Goal: Task Accomplishment & Management: Complete application form

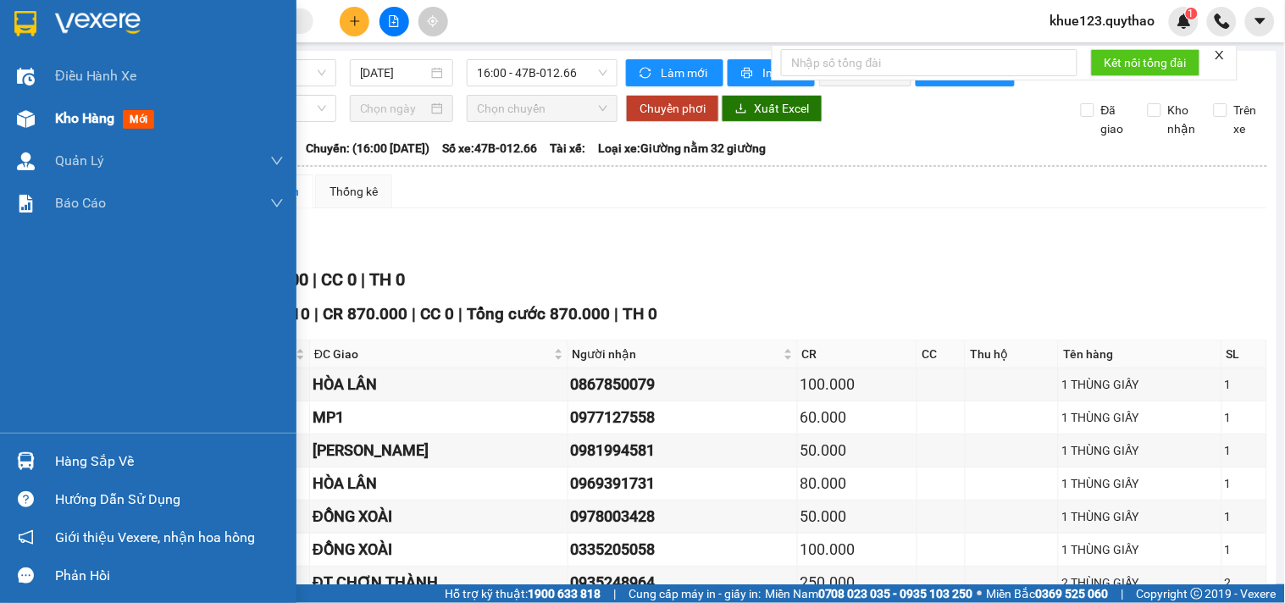
click at [66, 117] on span "Kho hàng" at bounding box center [84, 118] width 59 height 16
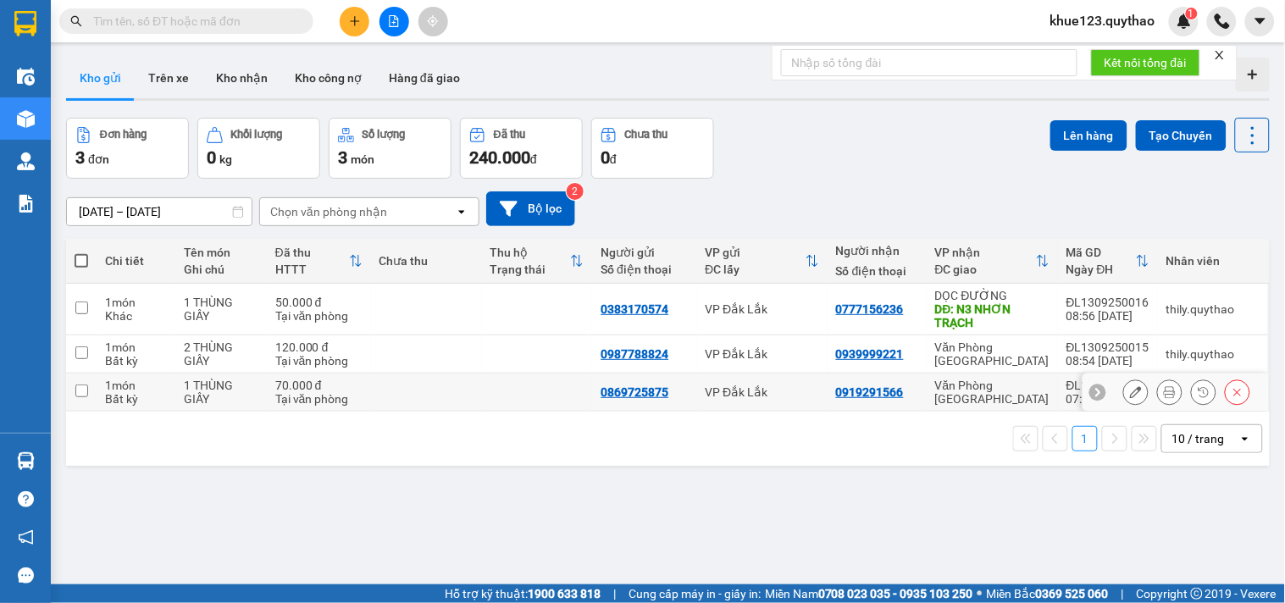
click at [686, 378] on td "0869725875" at bounding box center [644, 392] width 104 height 38
checkbox input "true"
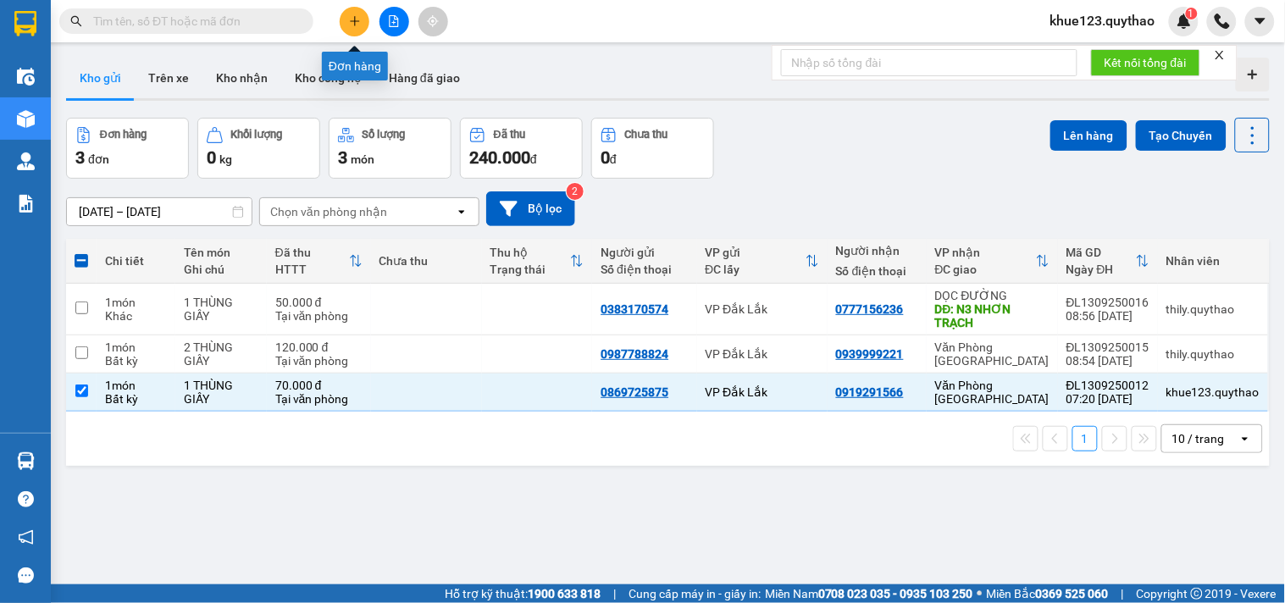
click at [357, 19] on icon "plus" at bounding box center [355, 21] width 12 height 12
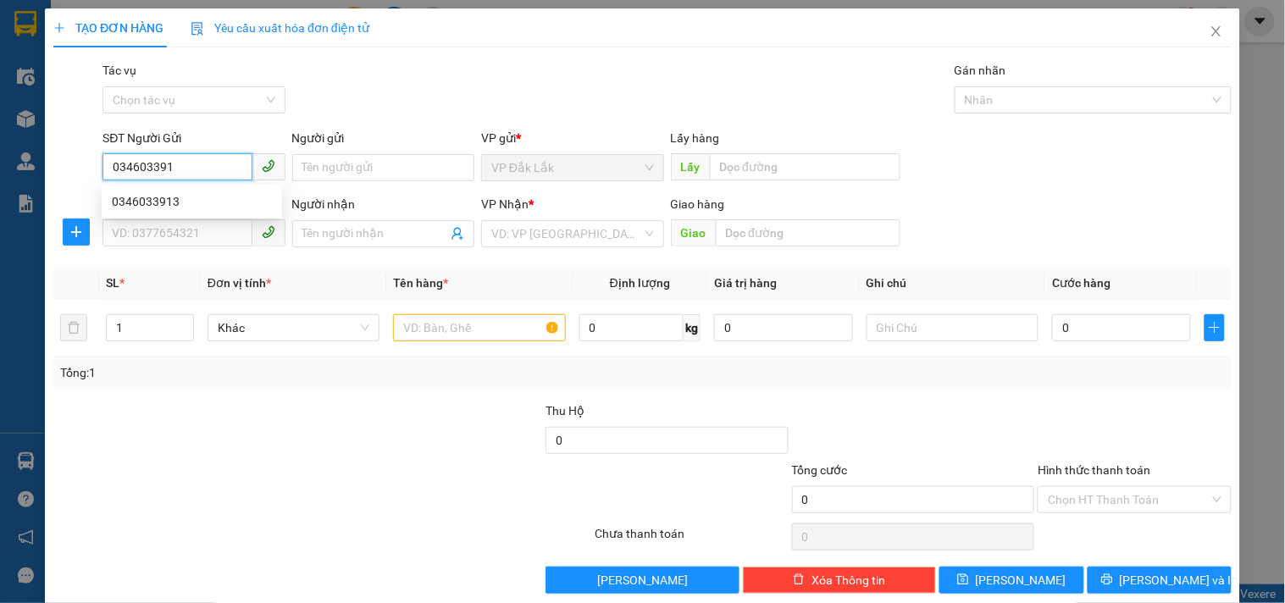
type input "0346033913"
click at [147, 190] on div "0346033913" at bounding box center [192, 201] width 180 height 27
type input "0335059754"
type input "HỘI NGHĨA"
type input "0346033913"
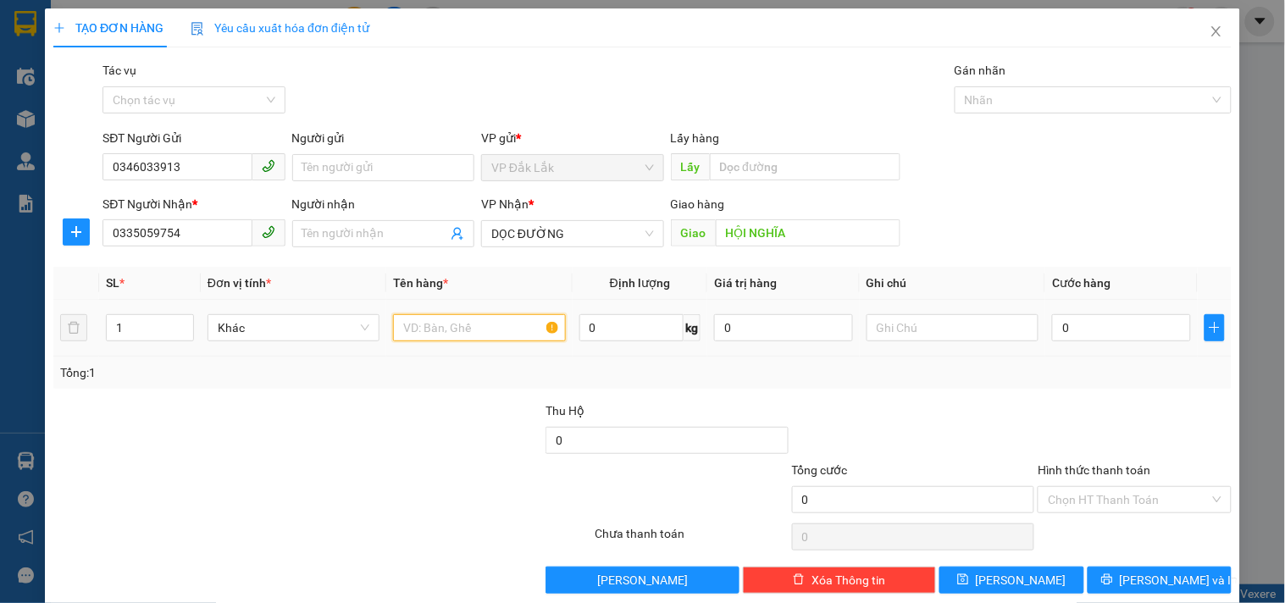
click at [446, 327] on input "text" at bounding box center [479, 327] width 172 height 27
type input "1"
type input "2"
click at [183, 316] on span "Increase Value" at bounding box center [183, 322] width 19 height 15
click at [462, 332] on input "text" at bounding box center [479, 327] width 172 height 27
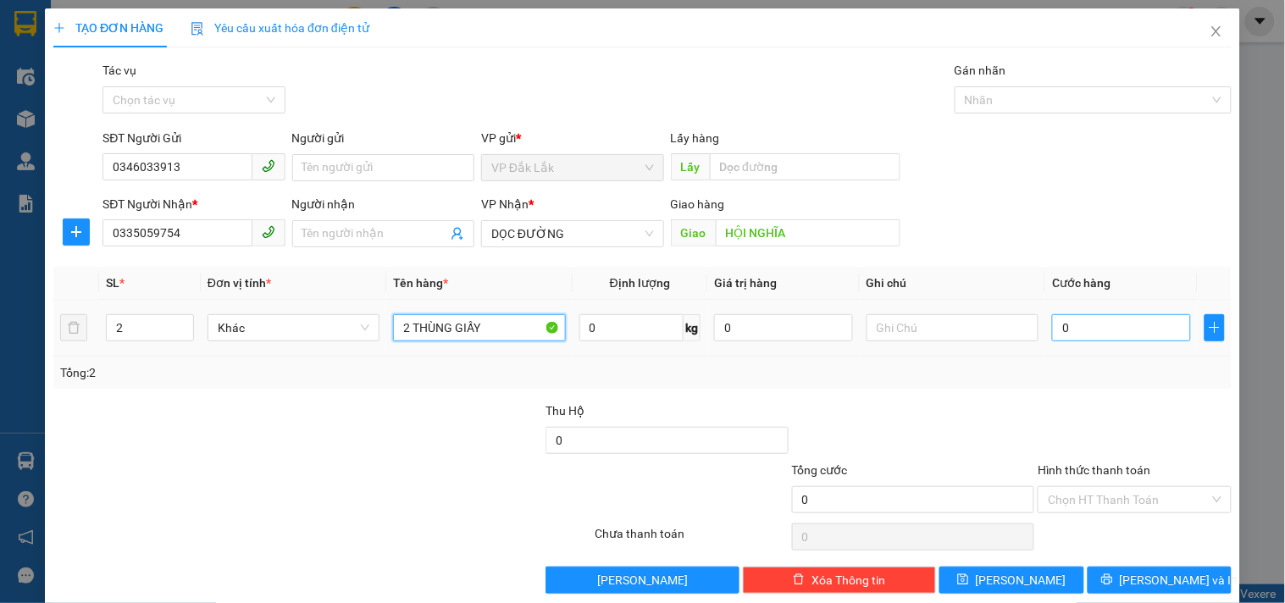
type input "2 THÙNG GIẤY"
click at [1093, 341] on input "0" at bounding box center [1121, 327] width 139 height 27
type input "1"
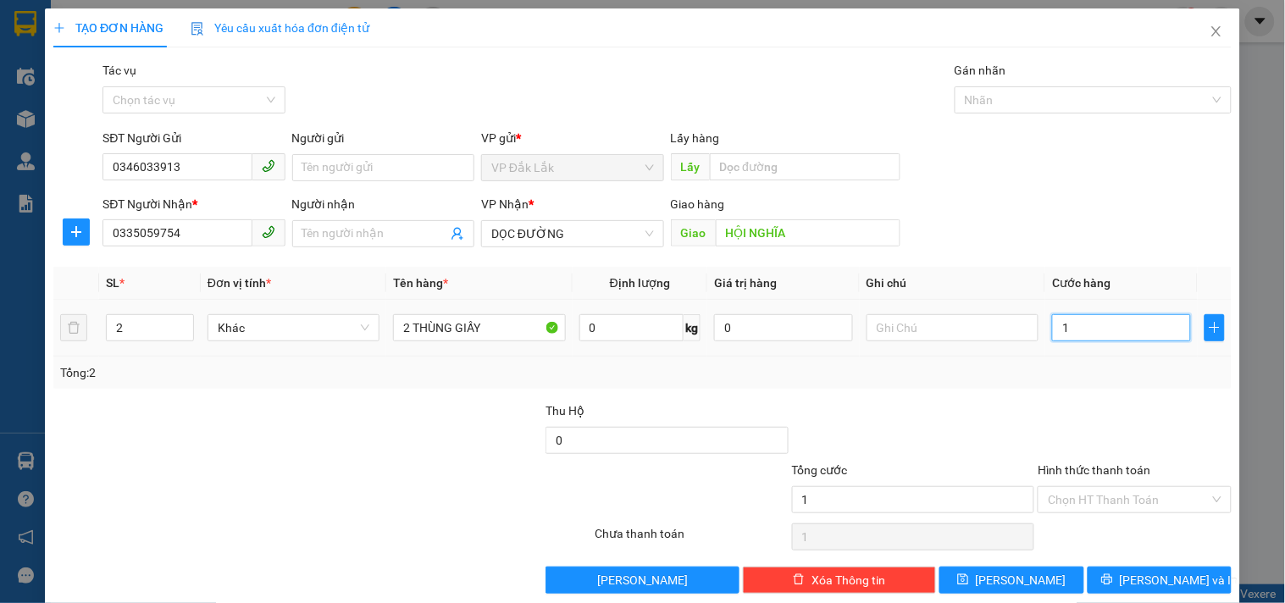
type input "15"
type input "150"
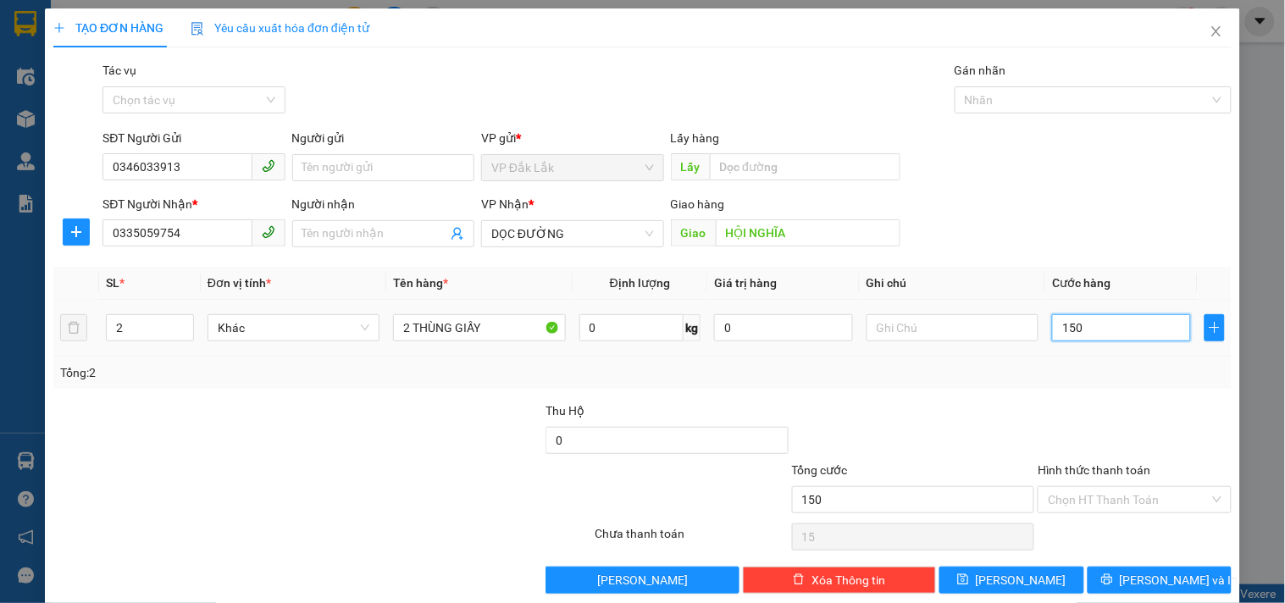
type input "150"
type input "1.500"
type input "15.000"
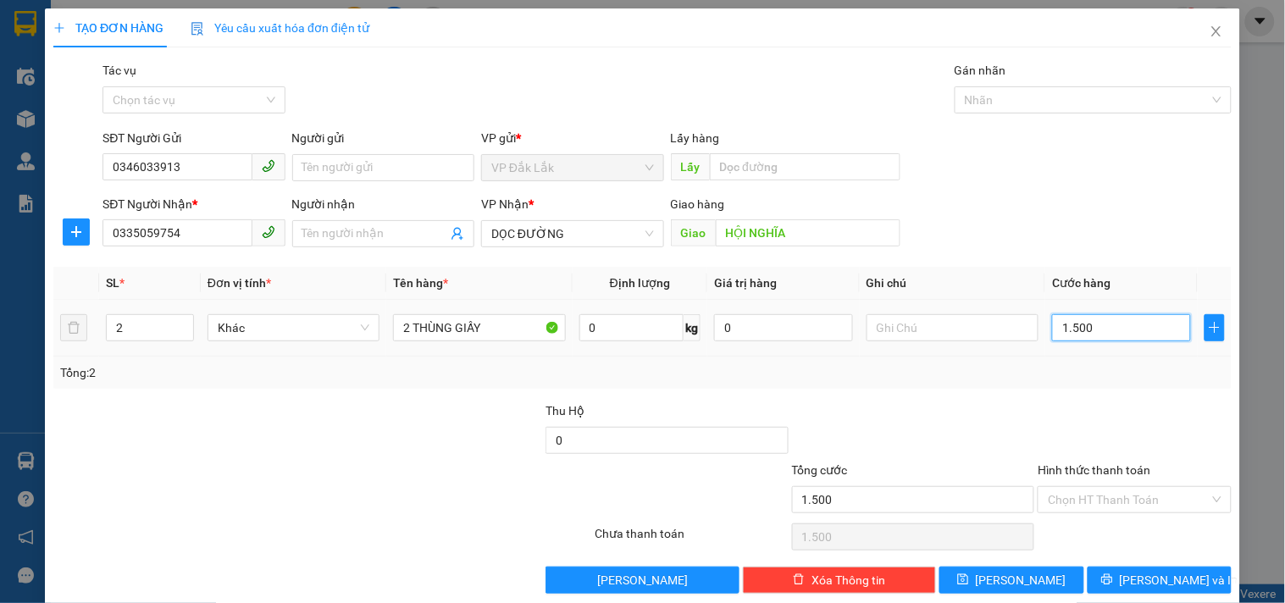
type input "15.000"
type input "150.000"
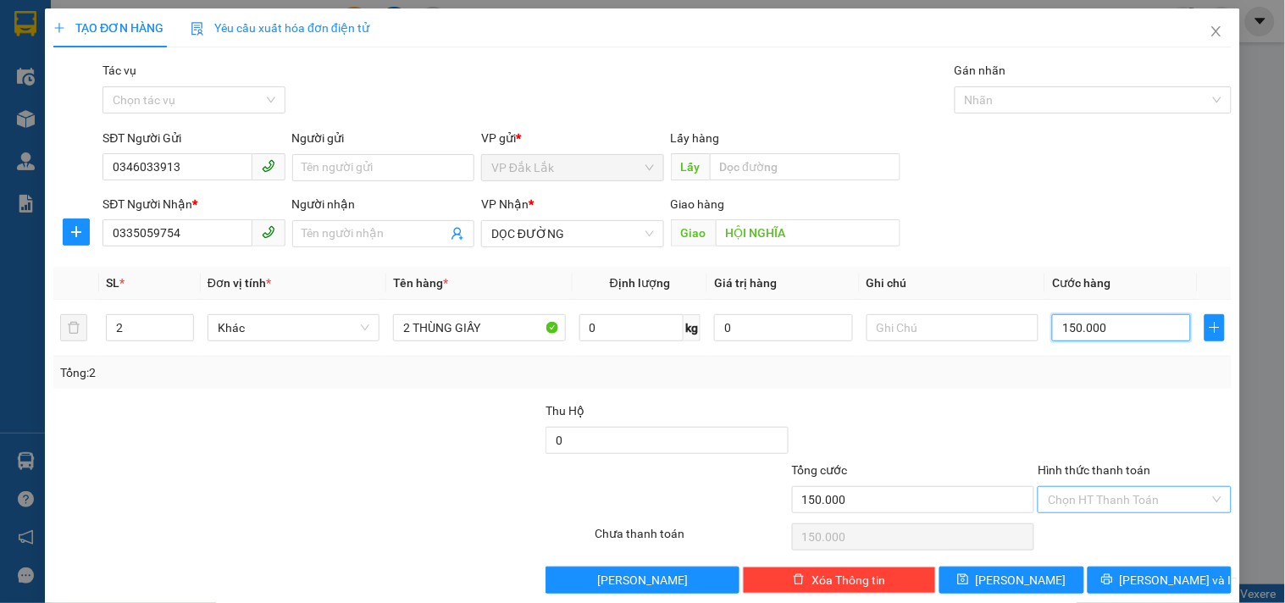
type input "150.000"
click at [1142, 506] on input "Hình thức thanh toán" at bounding box center [1128, 499] width 161 height 25
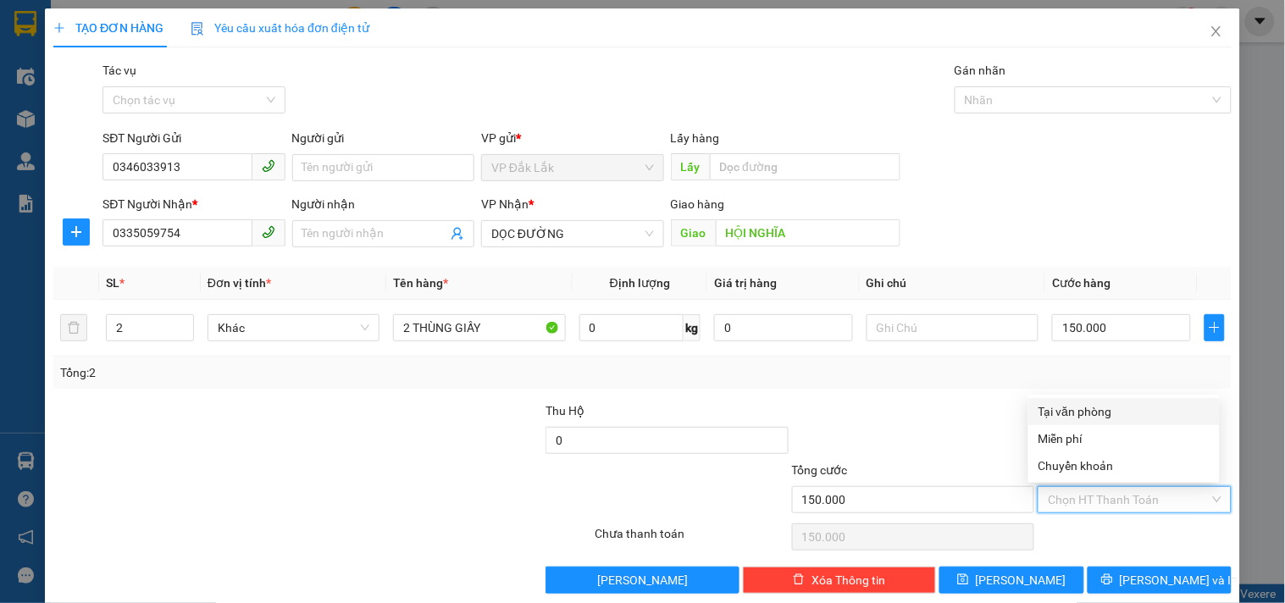
click at [1072, 410] on div "Tại văn phòng" at bounding box center [1123, 411] width 171 height 19
type input "0"
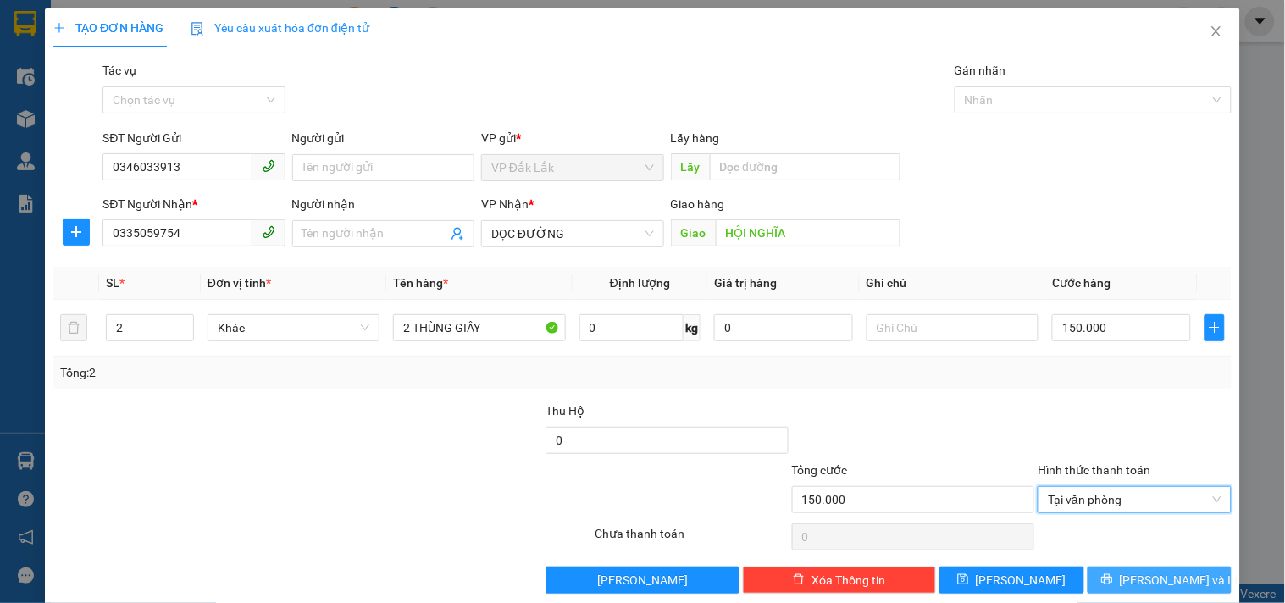
click at [1131, 572] on button "[PERSON_NAME] và In" at bounding box center [1159, 580] width 144 height 27
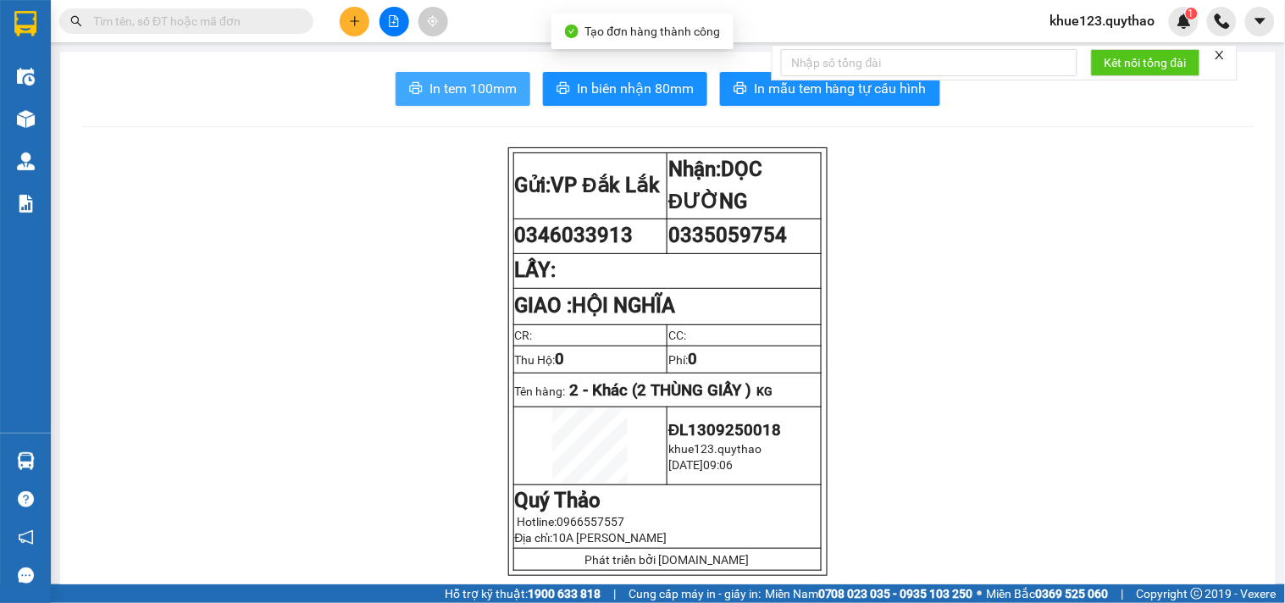
click at [472, 86] on span "In tem 100mm" at bounding box center [472, 88] width 87 height 21
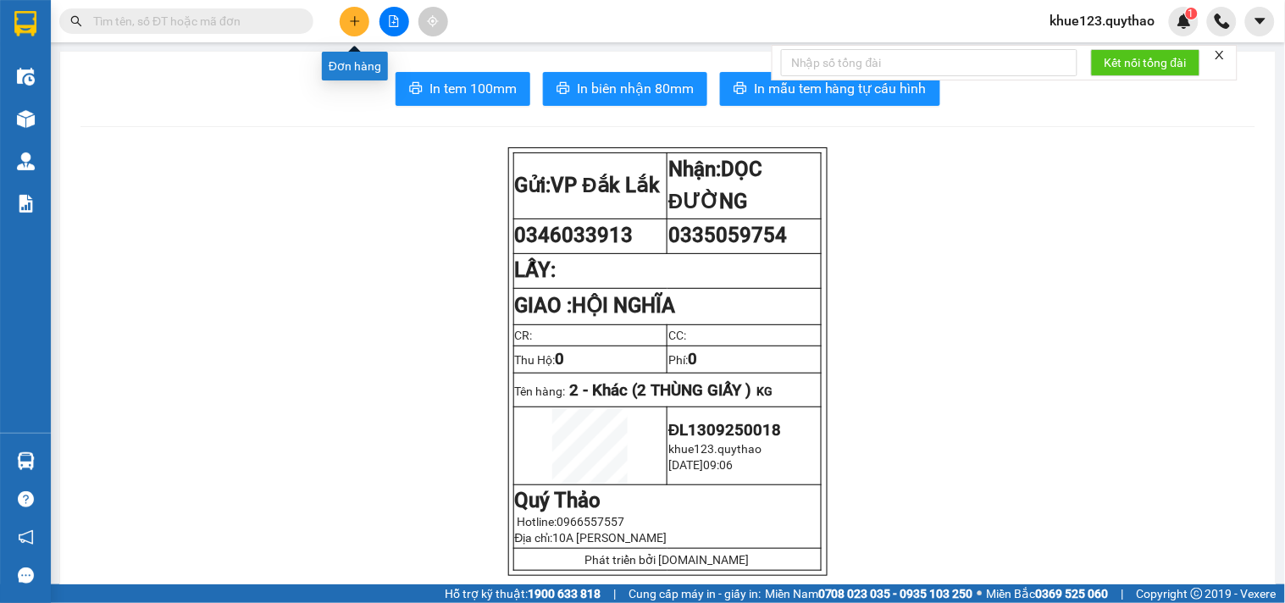
click at [367, 19] on button at bounding box center [355, 22] width 30 height 30
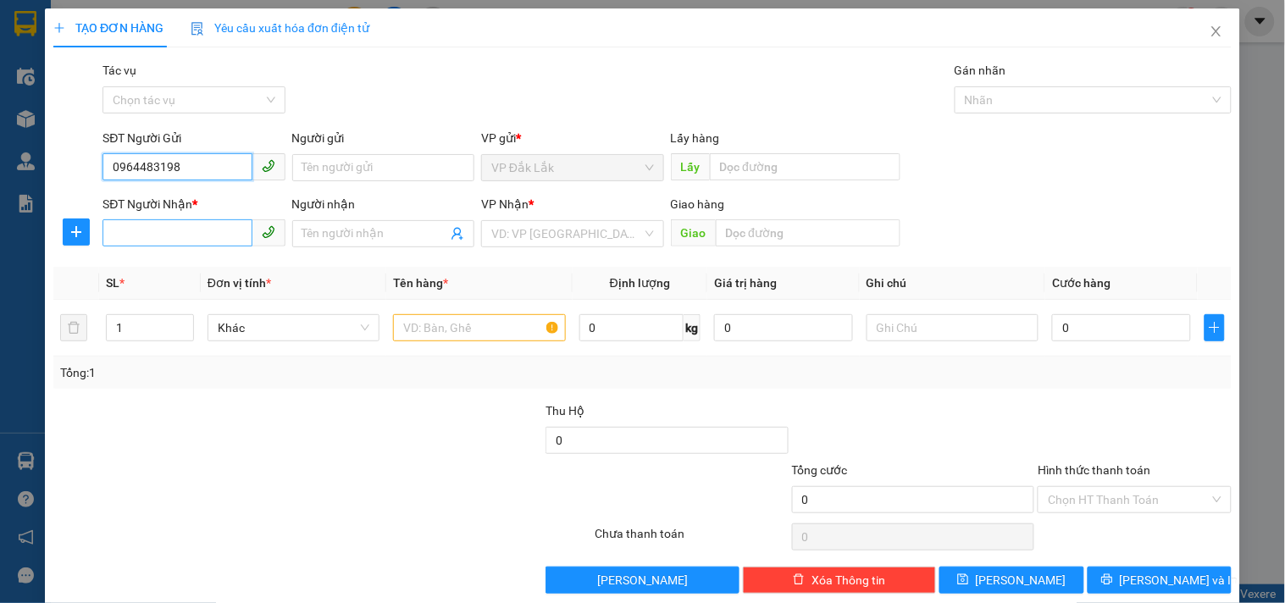
type input "0964483198"
click at [164, 232] on input "SĐT Người Nhận *" at bounding box center [176, 232] width 149 height 27
type input "0973838438"
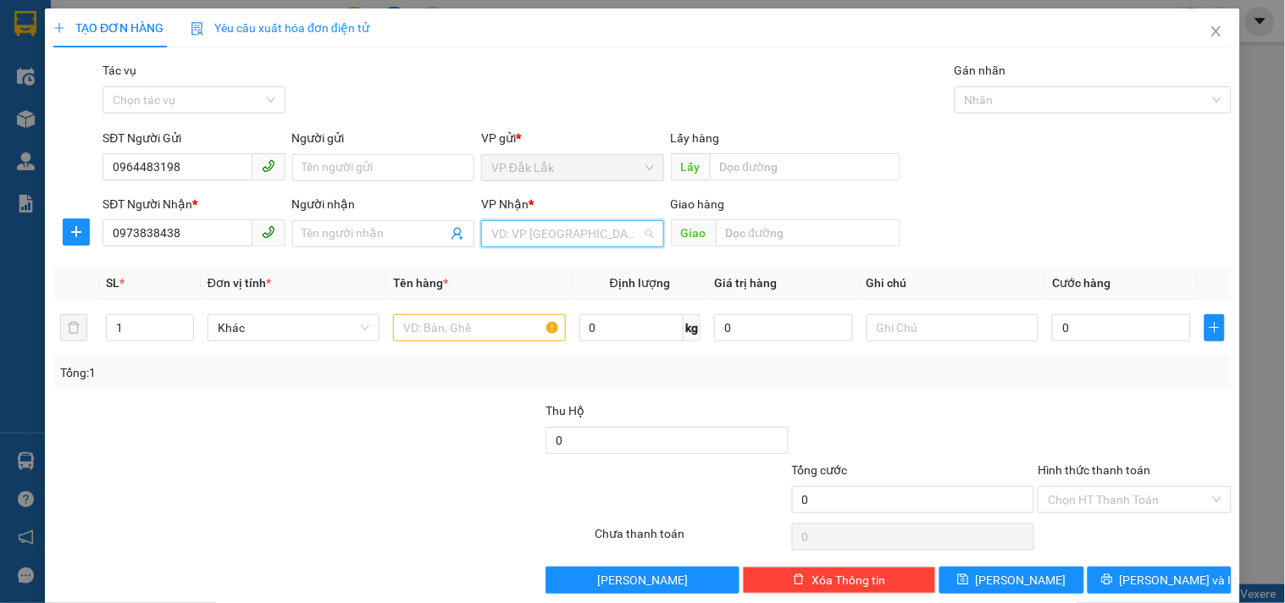
drag, startPoint x: 554, startPoint y: 232, endPoint x: 548, endPoint y: 271, distance: 39.4
click at [554, 233] on input "search" at bounding box center [566, 233] width 150 height 25
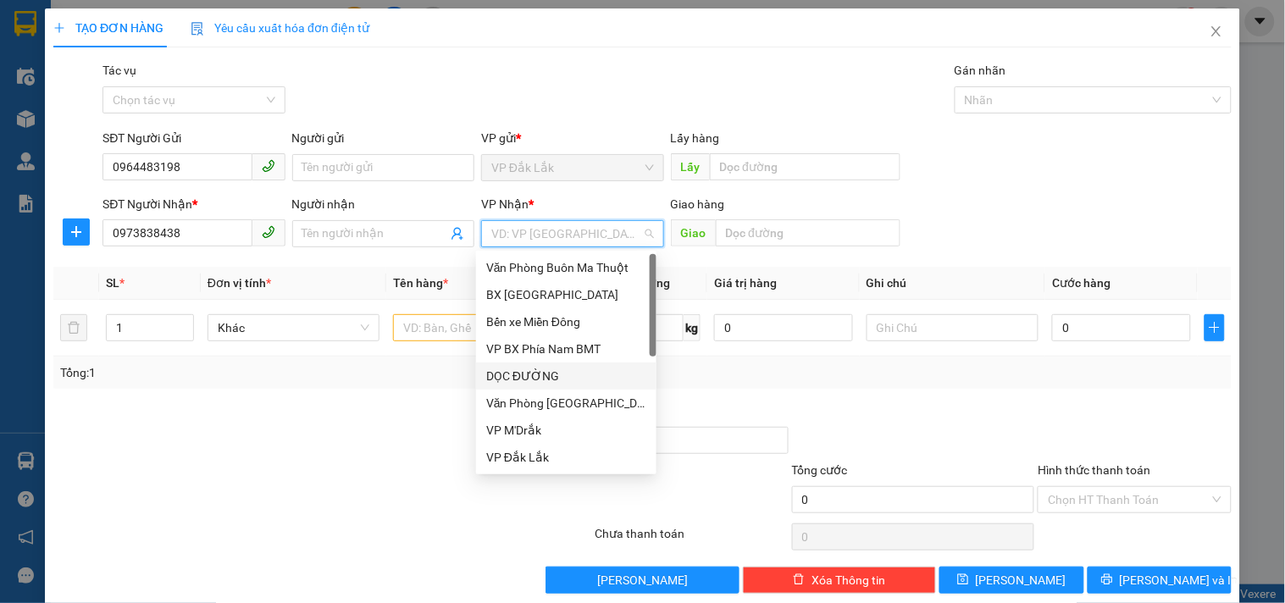
click at [505, 378] on div "DỌC ĐƯỜNG" at bounding box center [566, 376] width 160 height 19
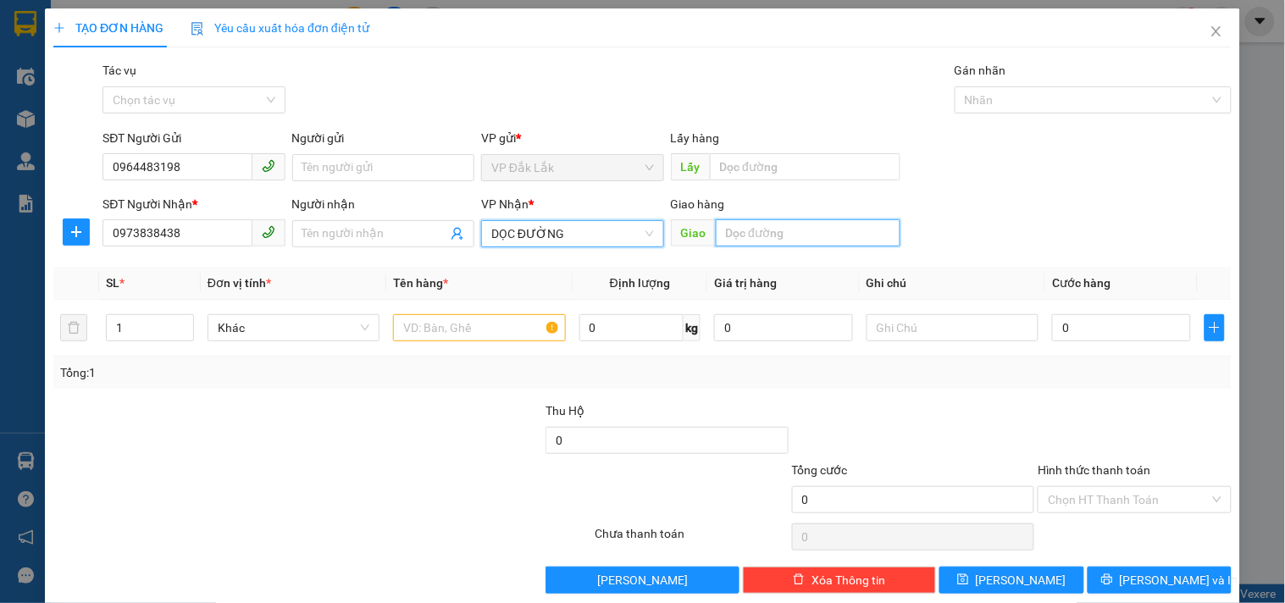
click at [735, 238] on input "text" at bounding box center [808, 232] width 185 height 27
type input "S"
type input "N3 SÁU ĐÚNG"
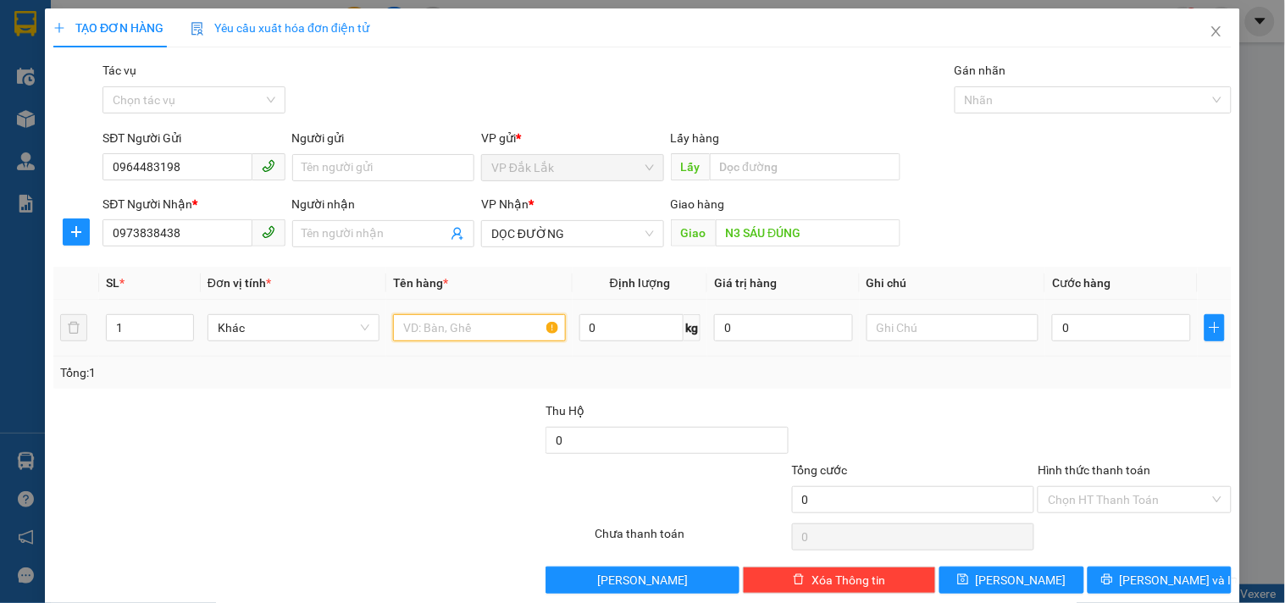
click at [451, 330] on input "text" at bounding box center [479, 327] width 172 height 27
type input "1 THÙNG GIẤY"
click at [1097, 329] on input "0" at bounding box center [1121, 327] width 139 height 27
type input "7"
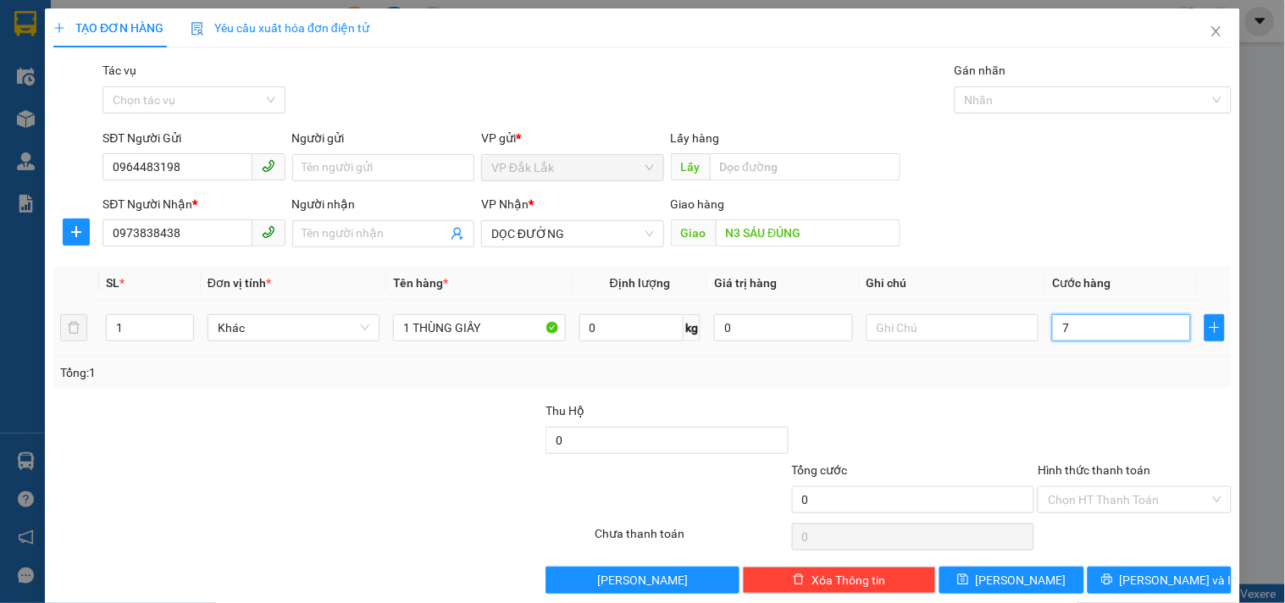
type input "7"
type input "70"
type input "700"
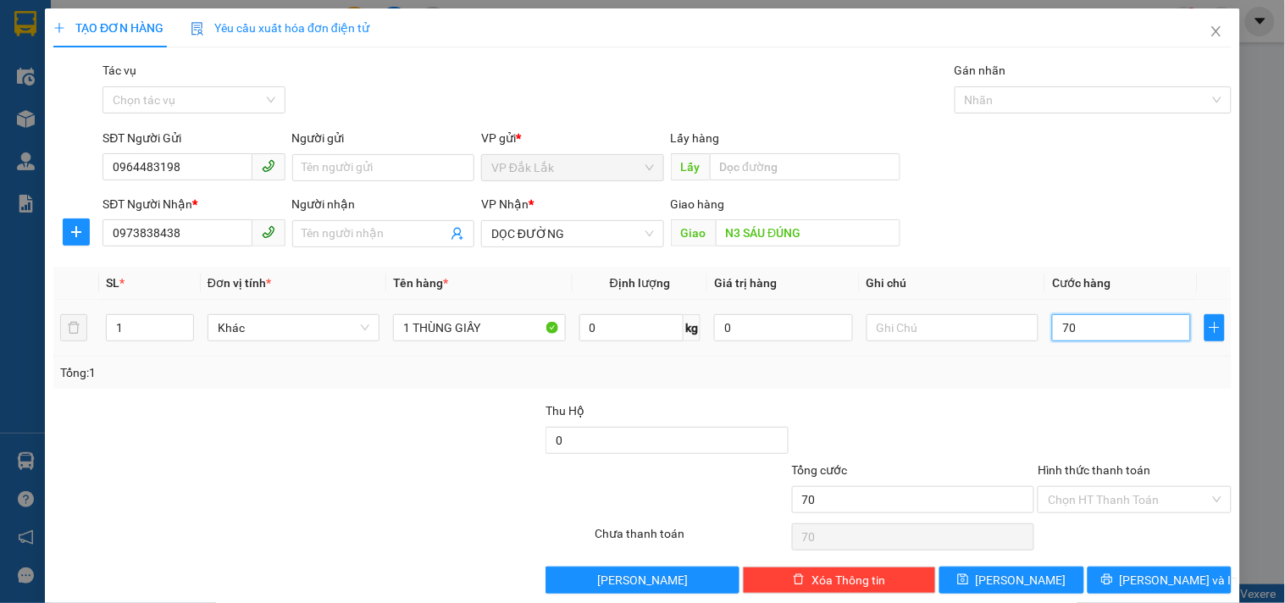
type input "700"
type input "7.000"
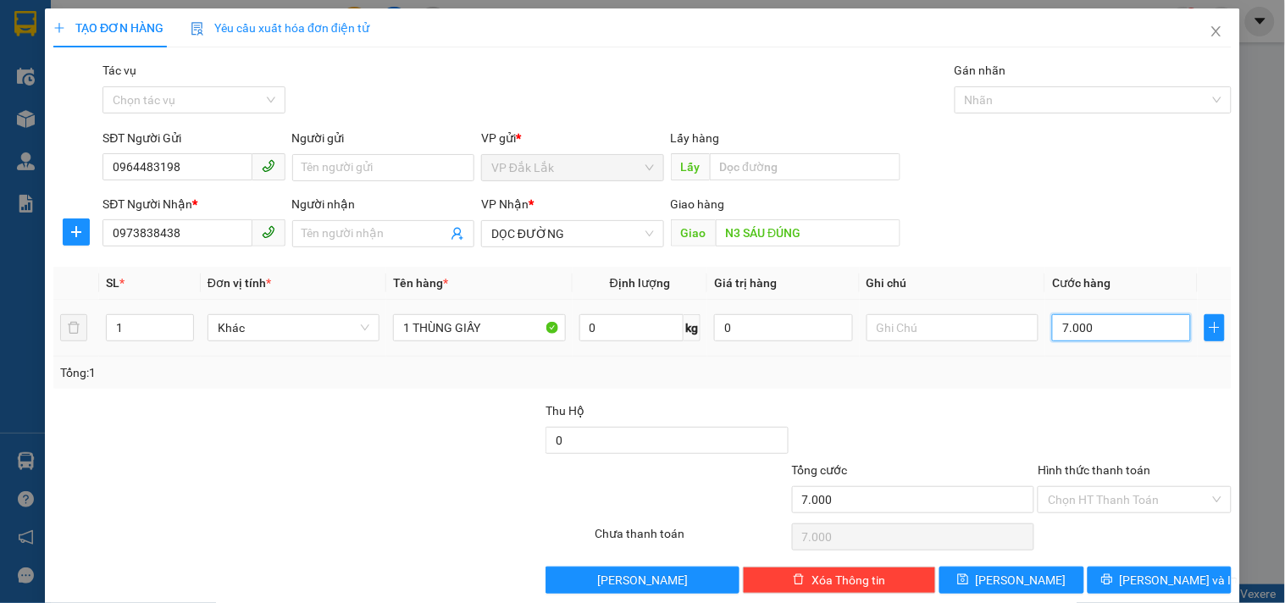
type input "70.000"
click at [1096, 496] on input "Hình thức thanh toán" at bounding box center [1128, 499] width 161 height 25
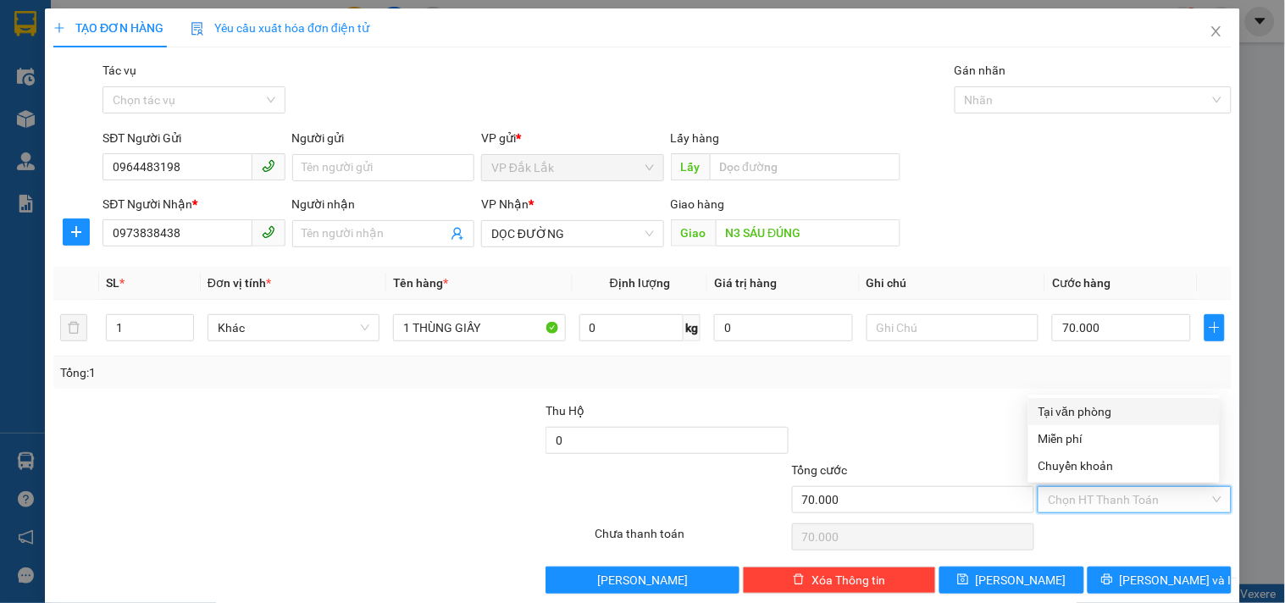
click at [1081, 412] on div "Tại văn phòng" at bounding box center [1123, 411] width 171 height 19
type input "0"
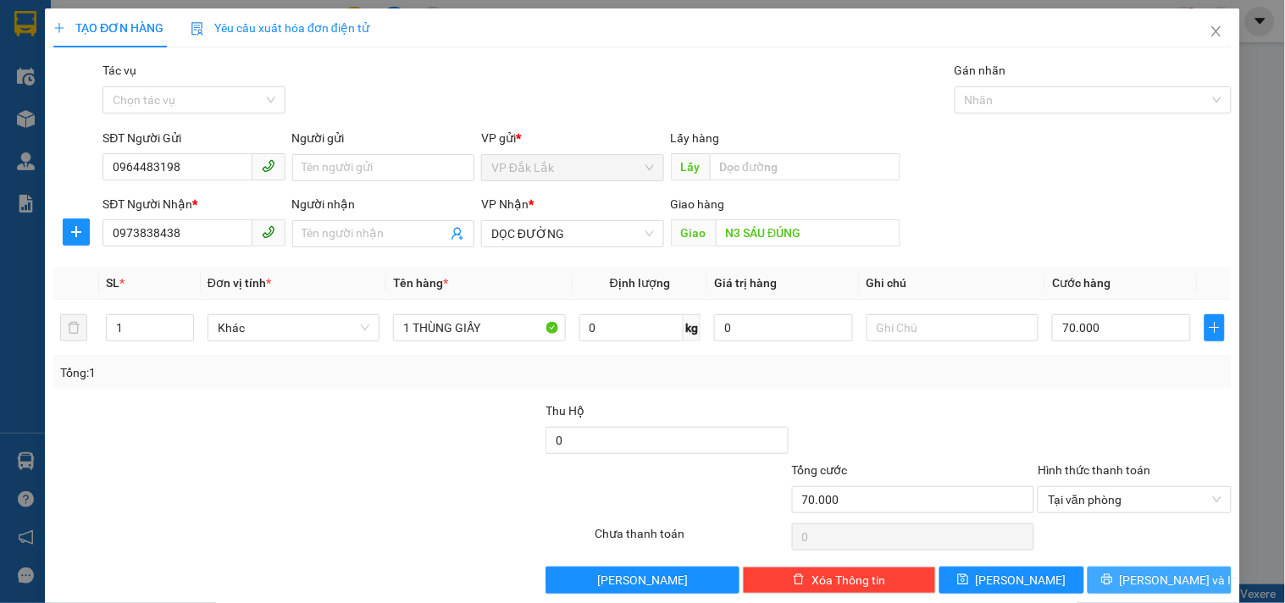
click at [1152, 573] on span "[PERSON_NAME] và In" at bounding box center [1179, 580] width 119 height 19
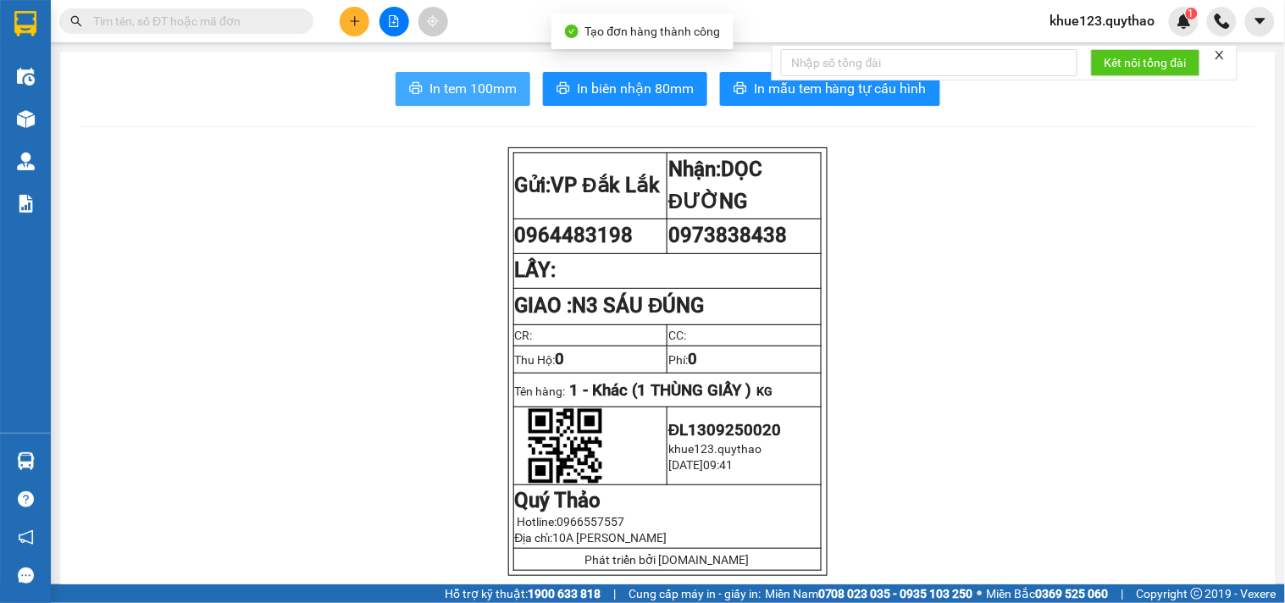
click at [437, 91] on span "In tem 100mm" at bounding box center [472, 88] width 87 height 21
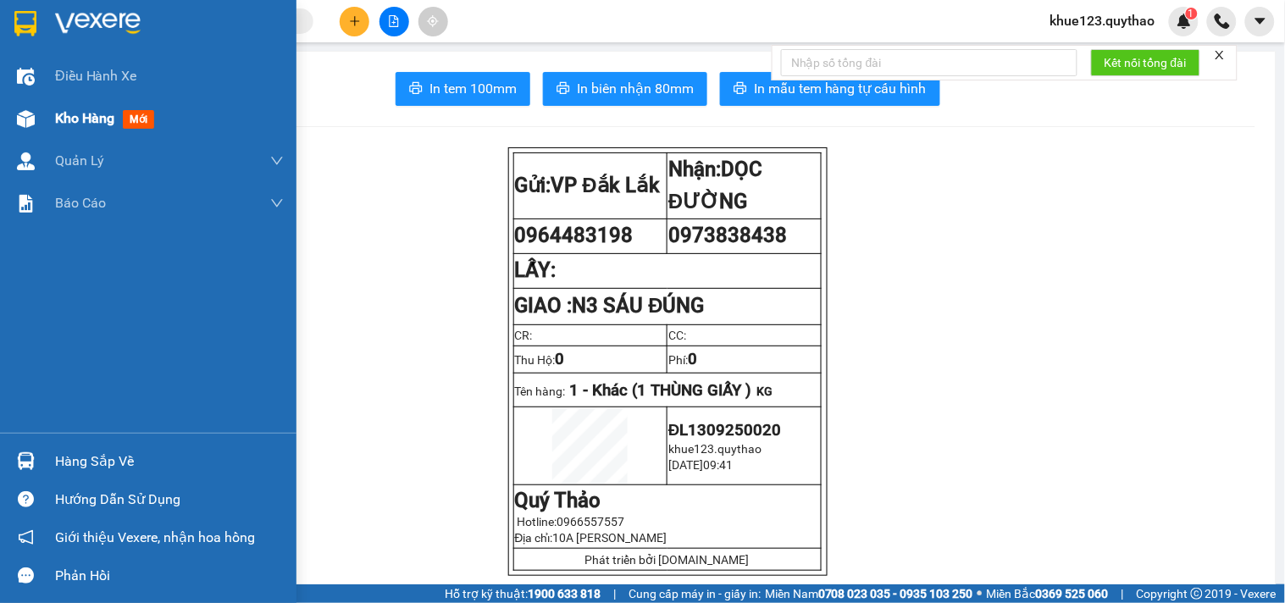
click at [93, 115] on span "Kho hàng" at bounding box center [84, 118] width 59 height 16
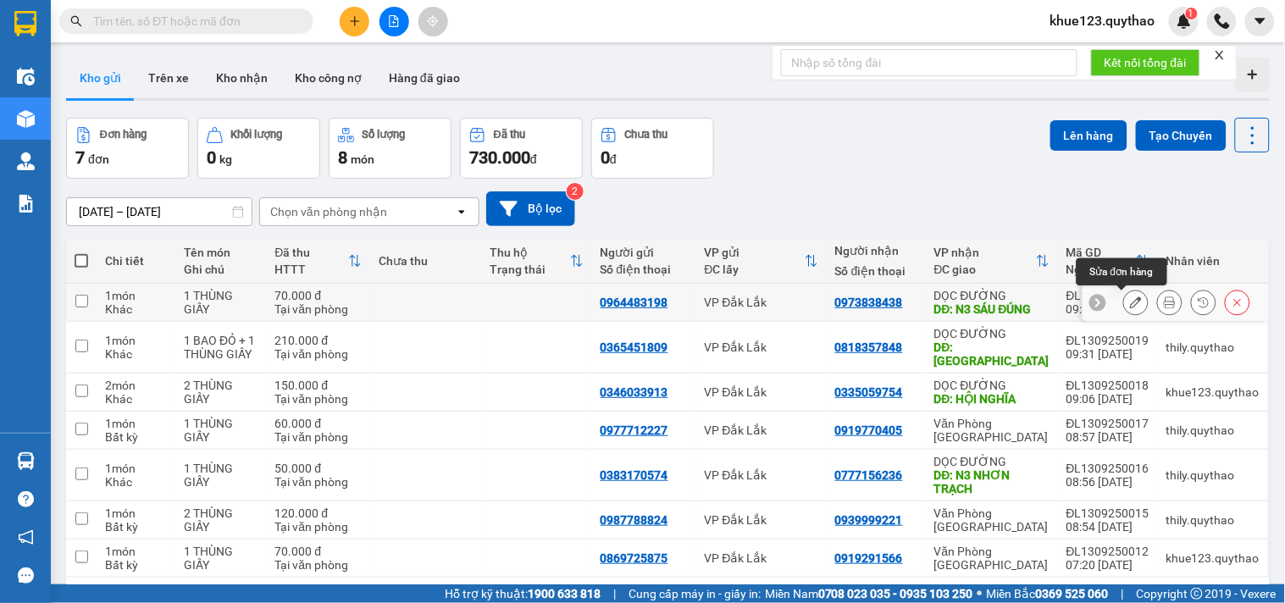
click at [1131, 301] on button at bounding box center [1136, 303] width 24 height 30
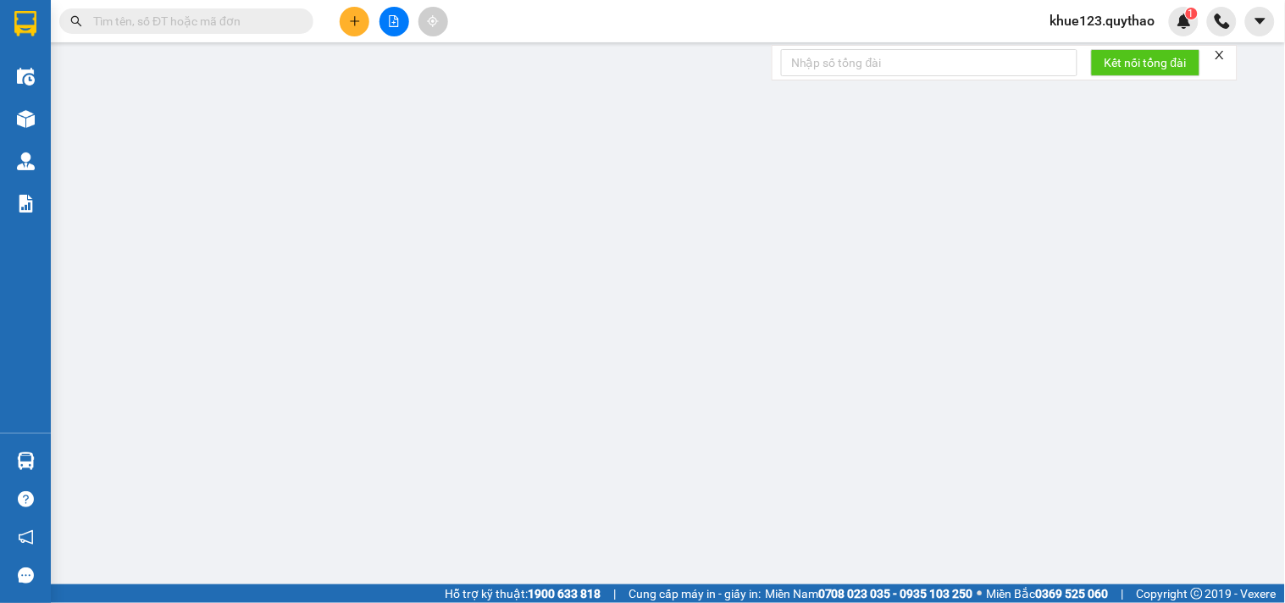
type input "0964483198"
type input "0973838438"
type input "N3 SÁU ĐÚNG"
type input "70.000"
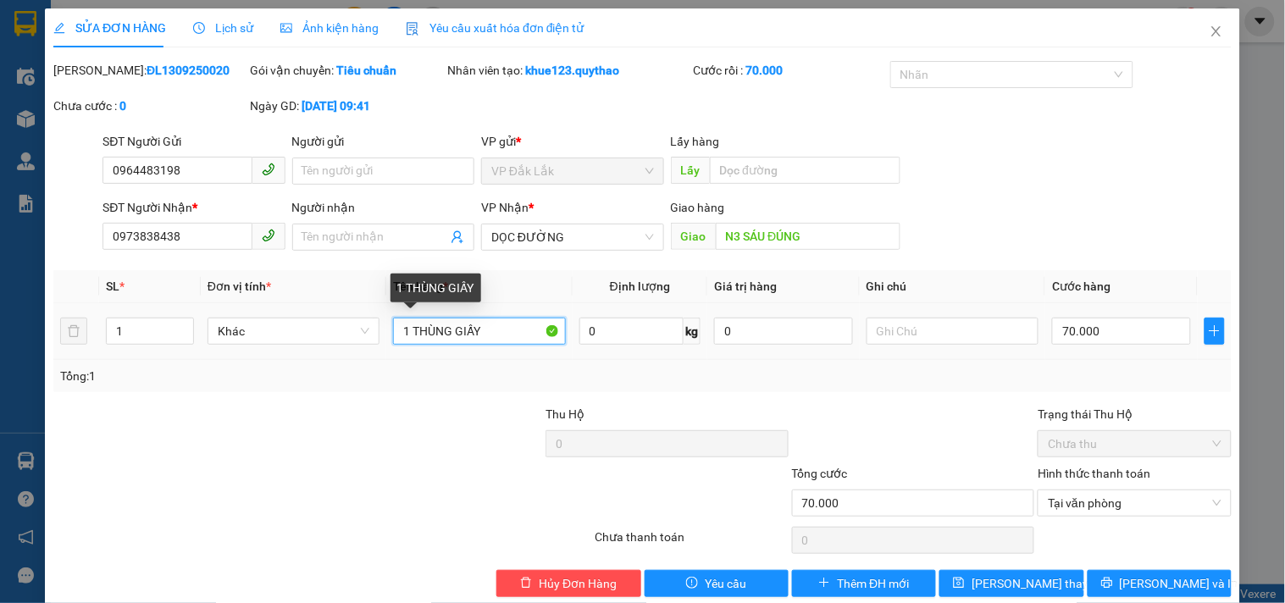
click at [500, 330] on input "1 THÙNG GIẤY" at bounding box center [479, 331] width 172 height 27
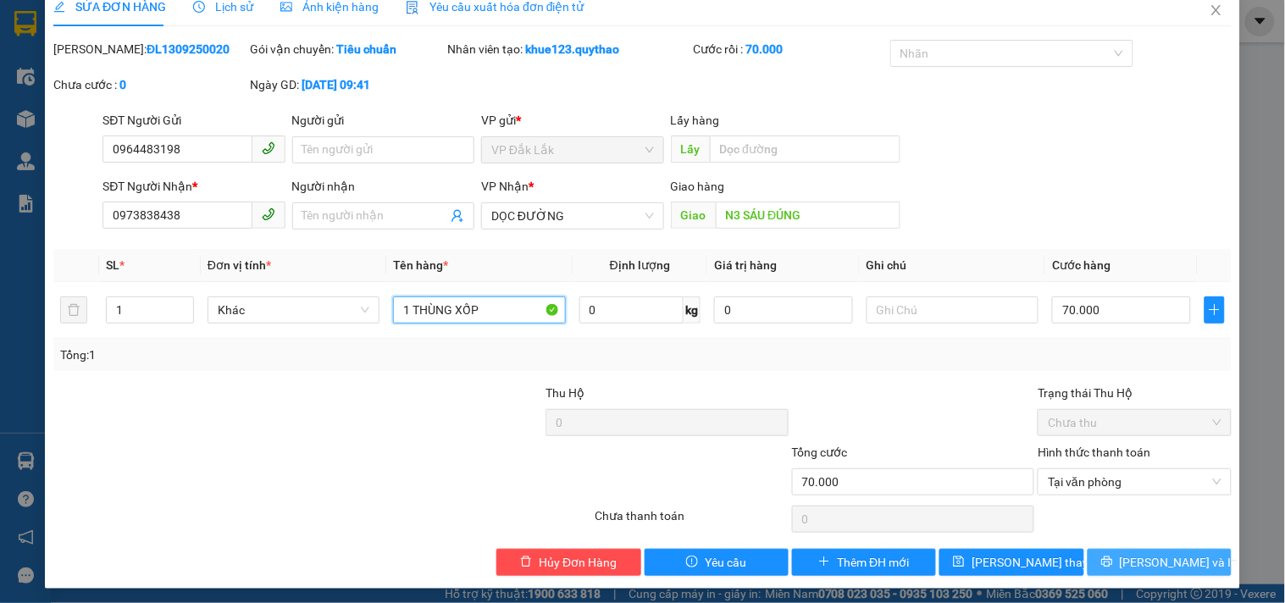
scroll to position [27, 0]
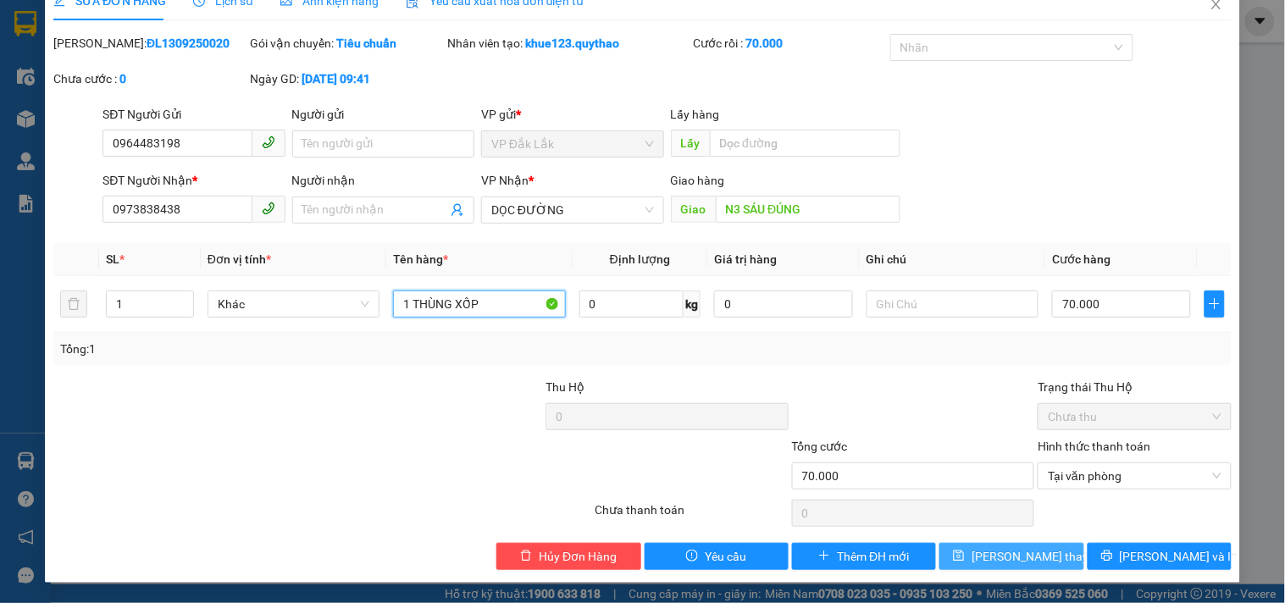
type input "1 THÙNG XỐP"
click at [1013, 563] on span "[PERSON_NAME] thay đổi" at bounding box center [1039, 556] width 136 height 19
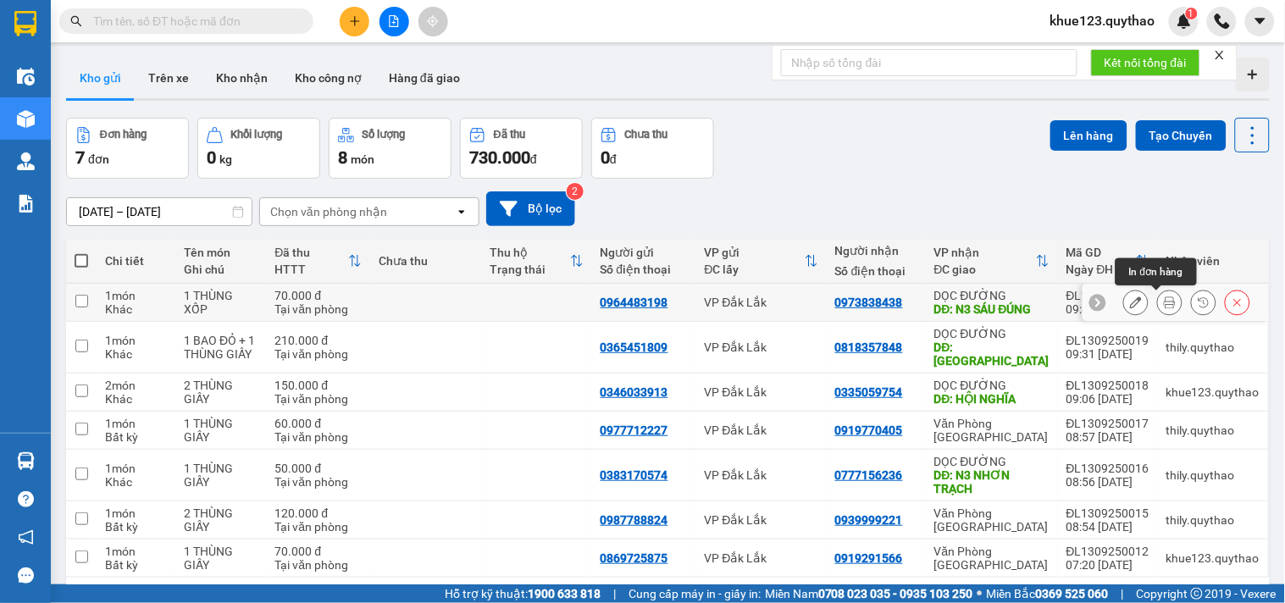
click at [1158, 296] on button at bounding box center [1170, 303] width 24 height 30
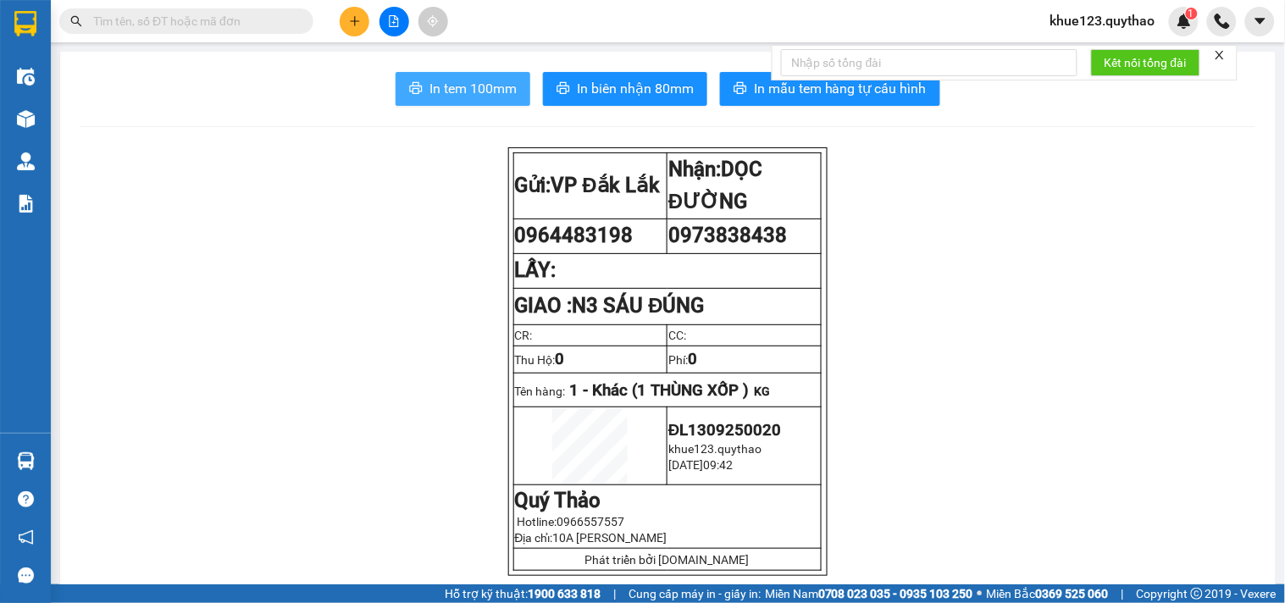
click at [502, 85] on span "In tem 100mm" at bounding box center [472, 88] width 87 height 21
